Goal: Information Seeking & Learning: Learn about a topic

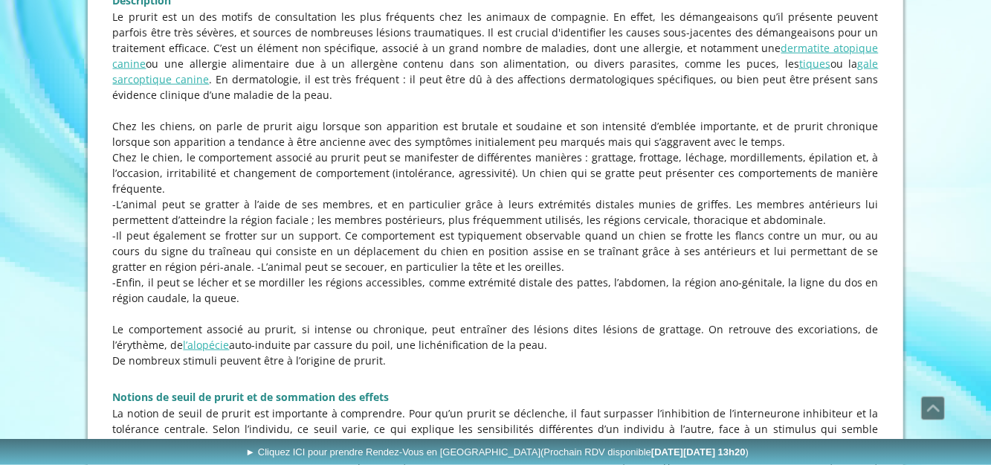
scroll to position [1171, 0]
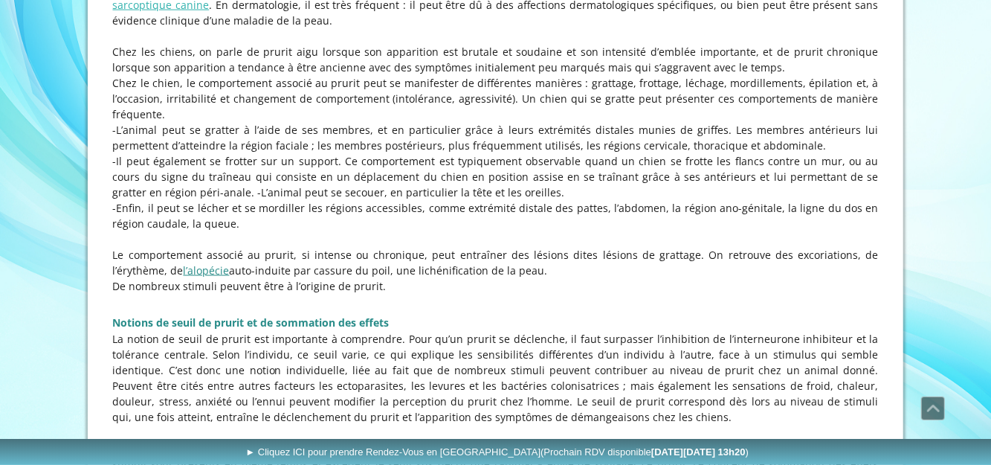
click at [184, 274] on link "l’alopécie" at bounding box center [207, 270] width 46 height 14
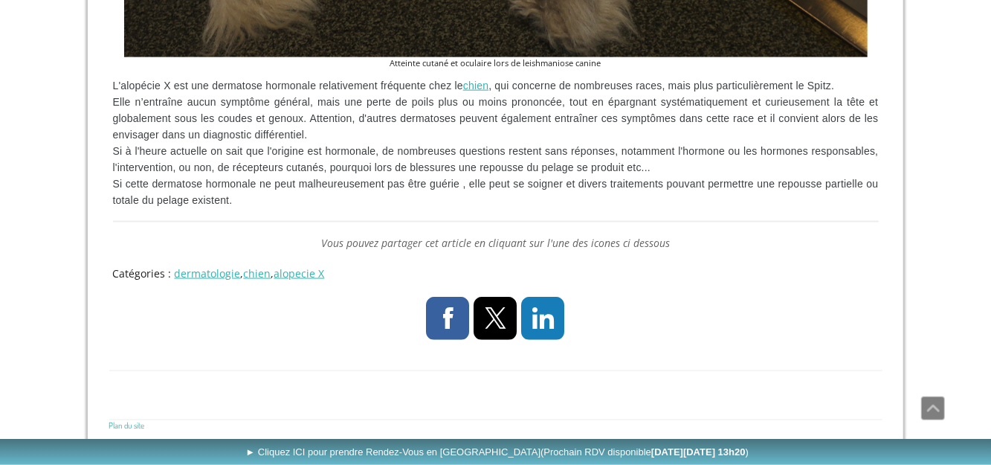
scroll to position [1076, 0]
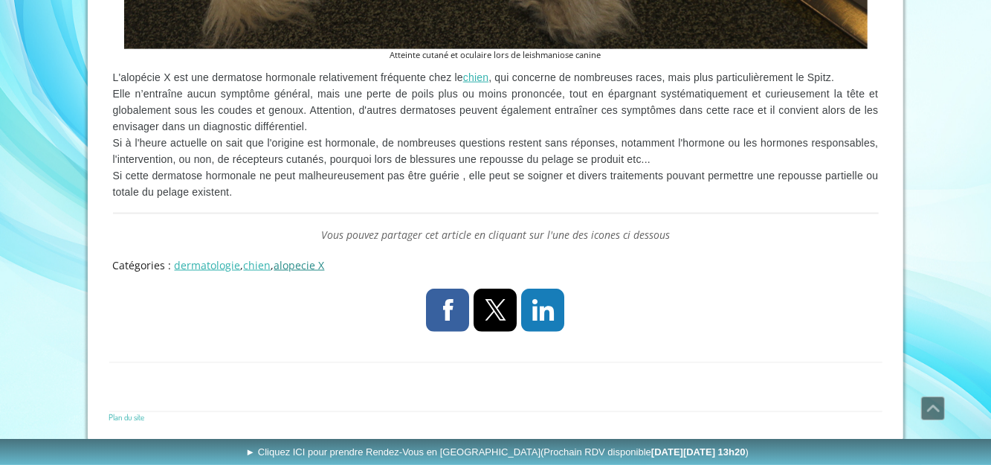
click at [300, 263] on link "alopecie X" at bounding box center [299, 265] width 51 height 14
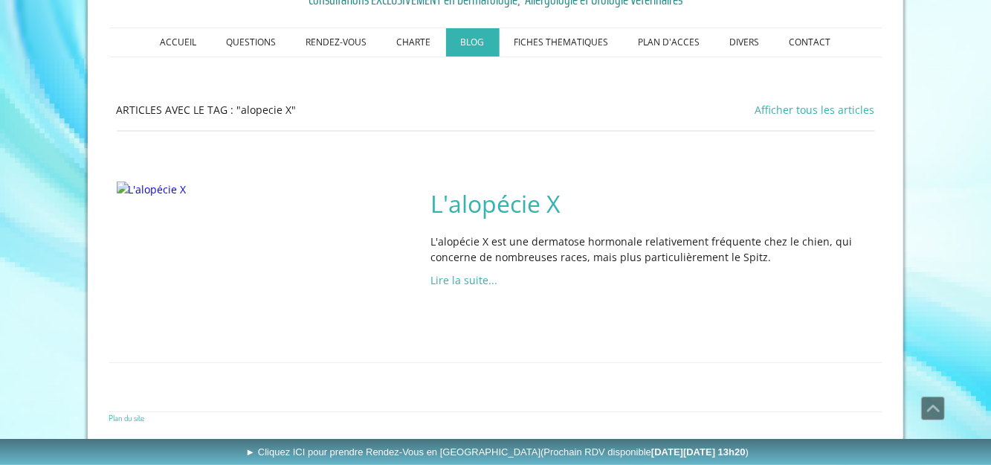
scroll to position [380, 0]
